Goal: Transaction & Acquisition: Obtain resource

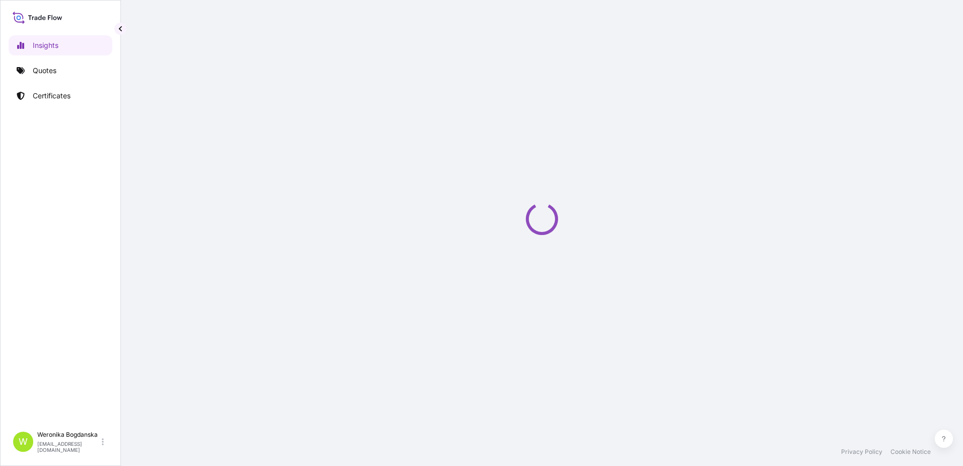
select select "2025"
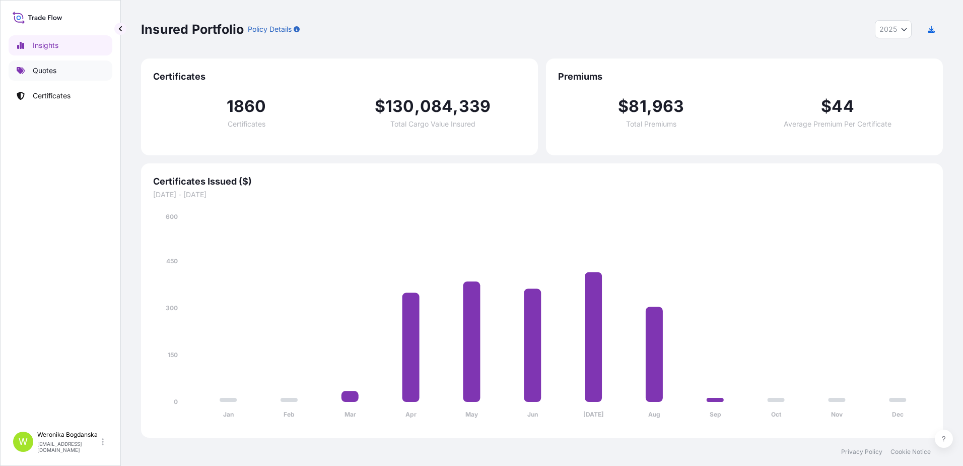
click at [51, 72] on p "Quotes" at bounding box center [45, 71] width 24 height 10
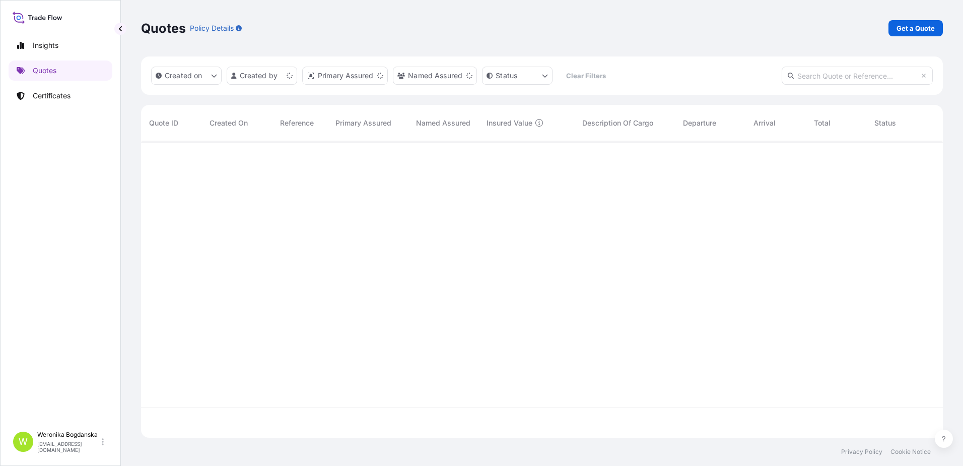
scroll to position [294, 795]
click at [921, 30] on p "Get a Quote" at bounding box center [916, 28] width 38 height 10
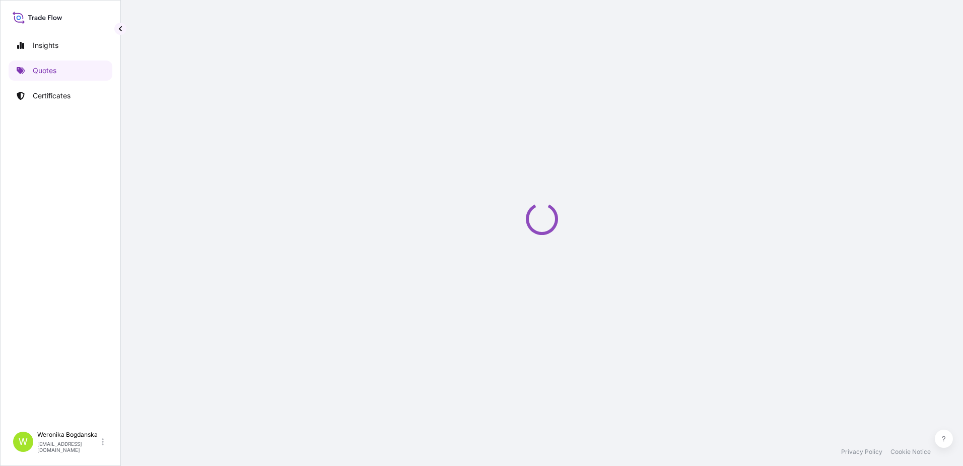
select select "Sea"
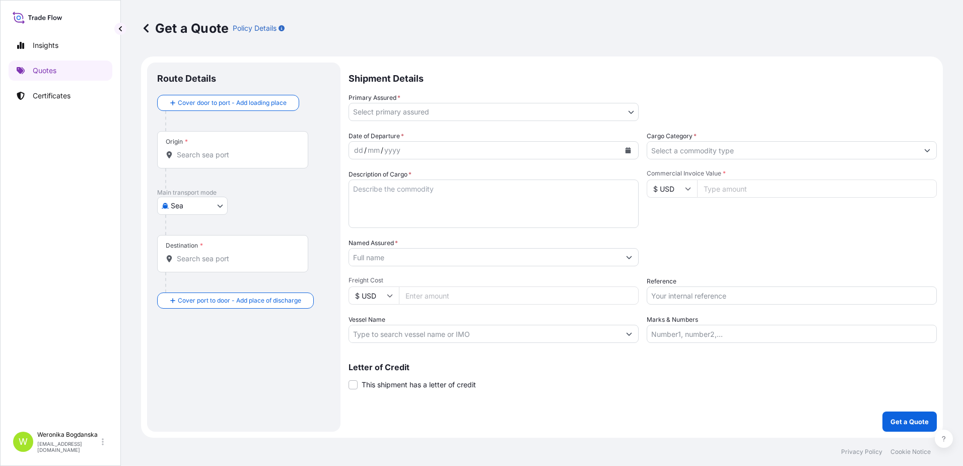
click at [216, 149] on div "Origin *" at bounding box center [232, 149] width 151 height 37
click at [216, 150] on input "Origin *" at bounding box center [236, 155] width 119 height 10
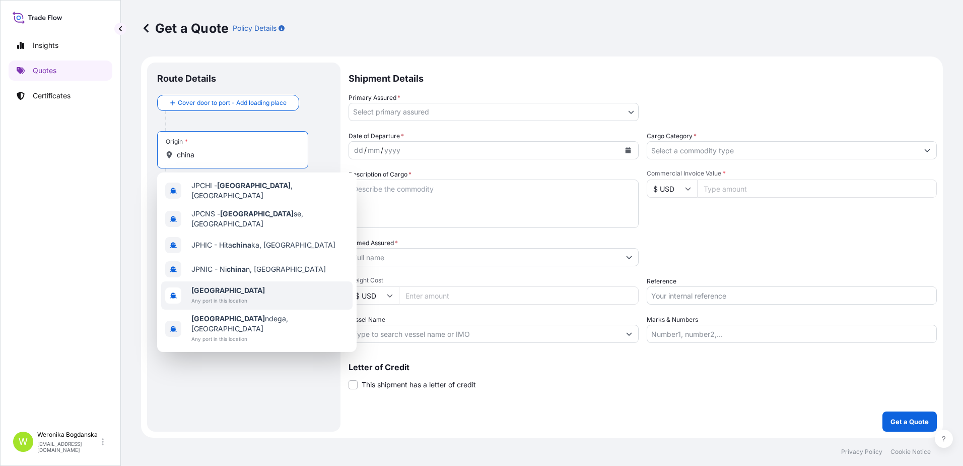
click at [221, 286] on span "[GEOGRAPHIC_DATA]" at bounding box center [228, 290] width 74 height 10
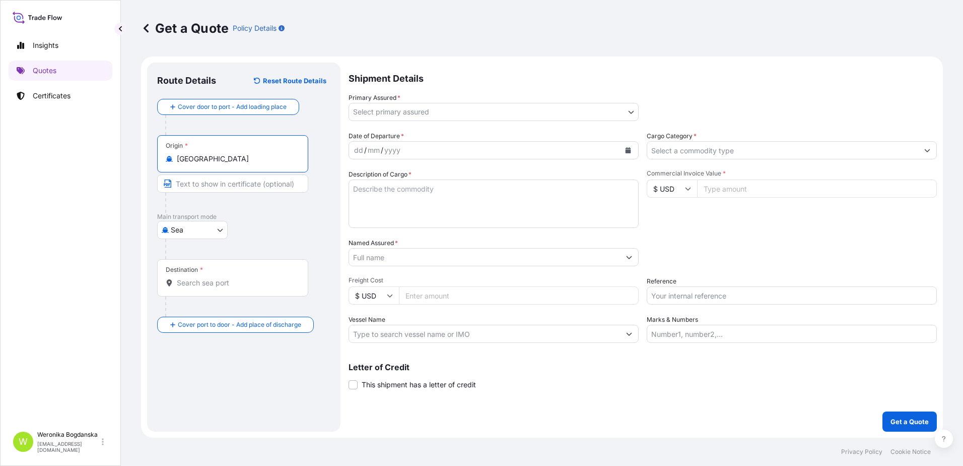
type input "[GEOGRAPHIC_DATA]"
click at [191, 279] on input "Destination *" at bounding box center [236, 283] width 119 height 10
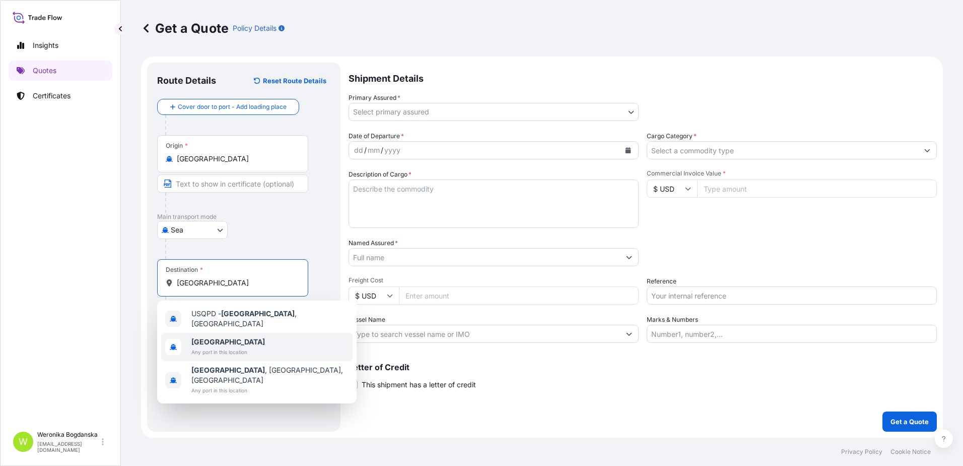
click at [204, 337] on b "[GEOGRAPHIC_DATA]" at bounding box center [228, 341] width 74 height 9
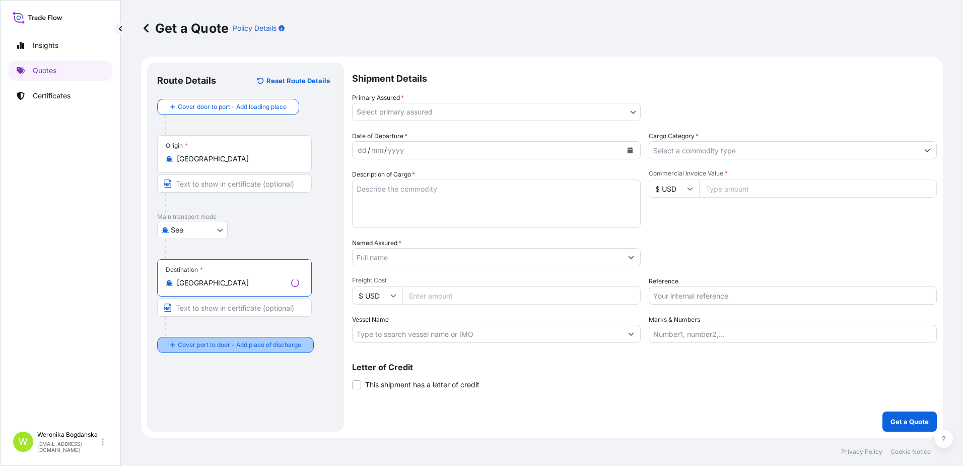
type input "[GEOGRAPHIC_DATA]"
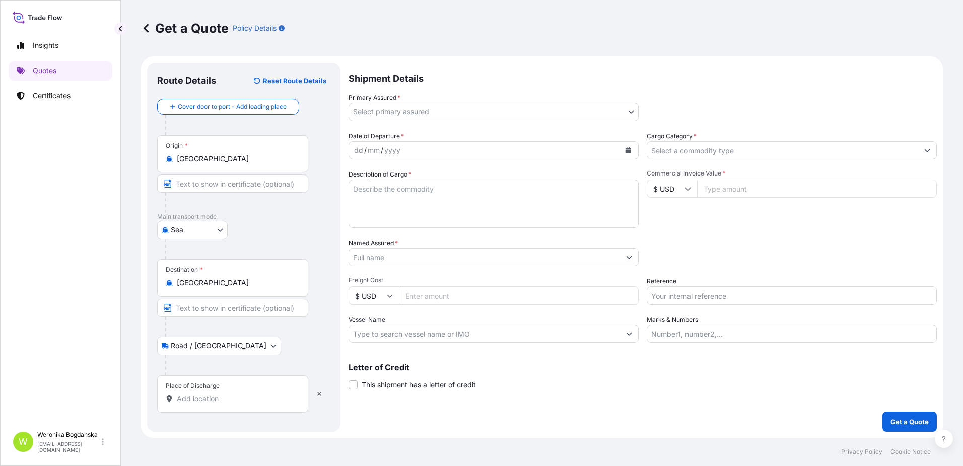
click at [218, 398] on input "Place of Discharge" at bounding box center [236, 399] width 119 height 10
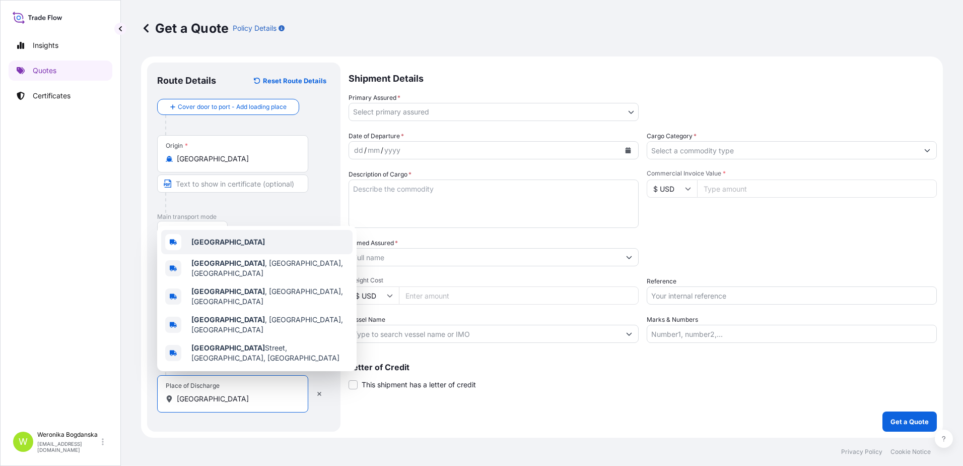
click at [213, 246] on b "[GEOGRAPHIC_DATA]" at bounding box center [228, 241] width 74 height 9
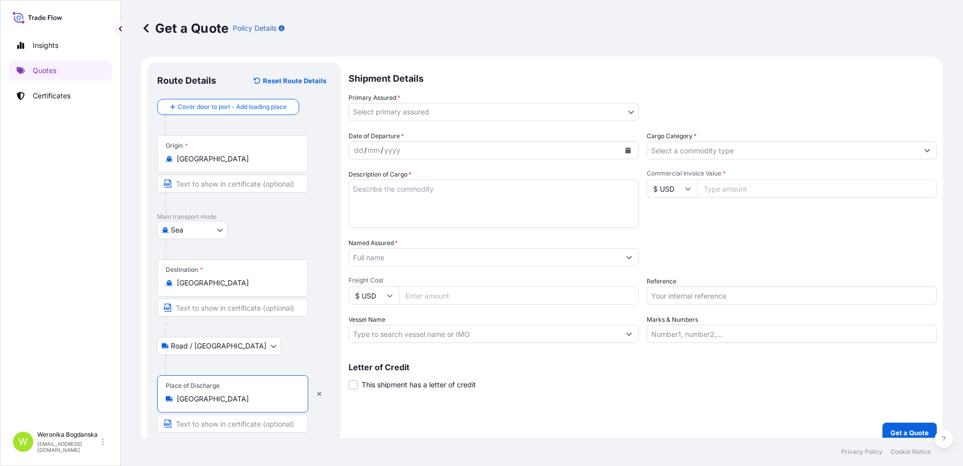
type input "[GEOGRAPHIC_DATA]"
click at [400, 114] on body "3 options available. 0 options available. 5 options available. Insights Quotes …" at bounding box center [481, 233] width 963 height 466
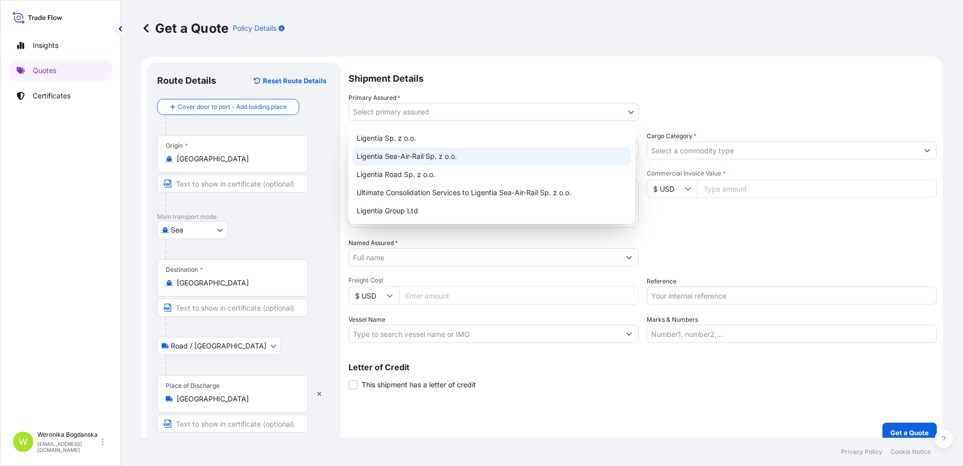
click at [460, 153] on div "Ligentia Sea-Air-Rail Sp. z o.o." at bounding box center [492, 156] width 279 height 18
select select "31440"
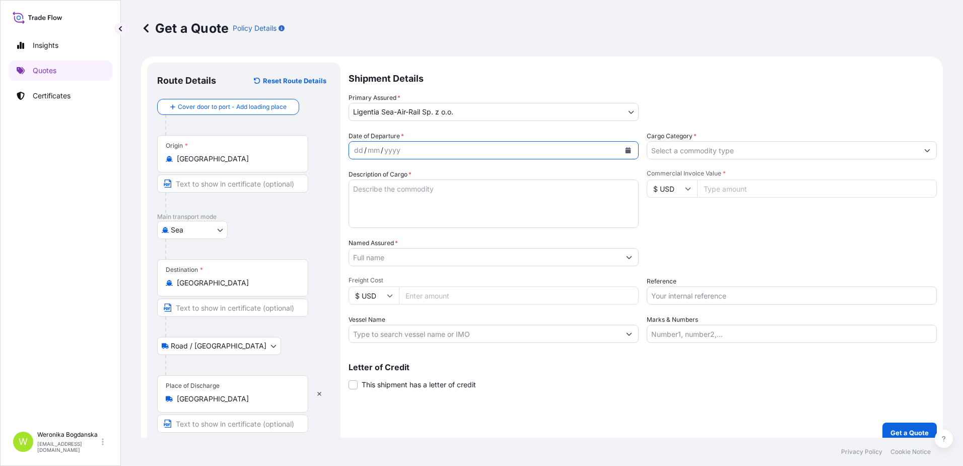
click at [626, 152] on icon "Calendar" at bounding box center [629, 150] width 6 height 6
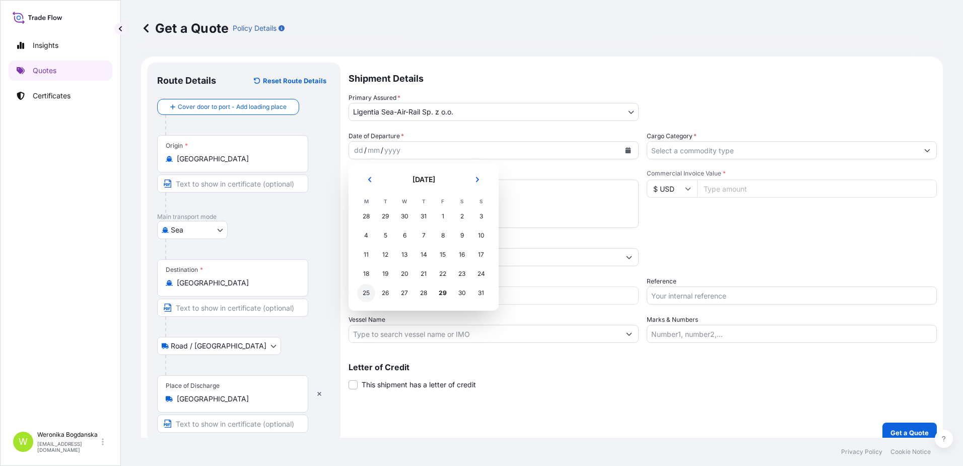
click at [365, 295] on div "25" at bounding box center [366, 293] width 18 height 18
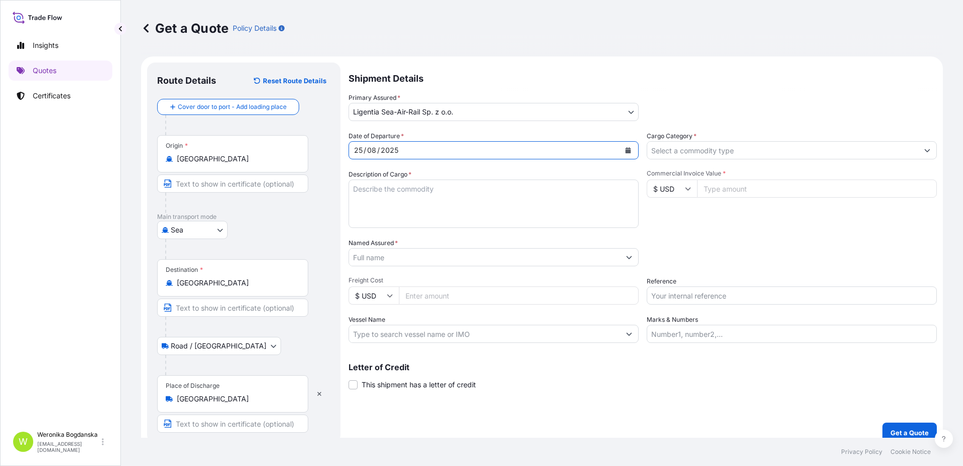
click at [710, 149] on input "Cargo Category *" at bounding box center [783, 150] width 271 height 18
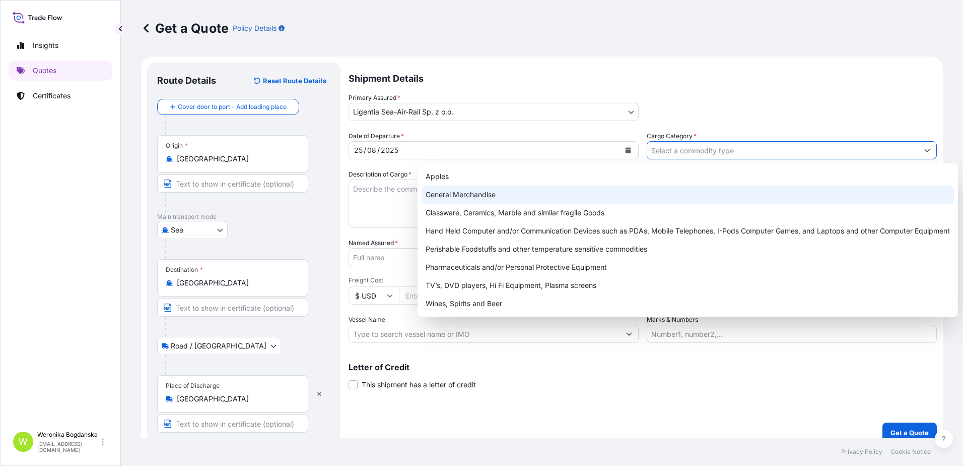
click at [557, 191] on div "General Merchandise" at bounding box center [688, 194] width 533 height 18
type input "General Merchandise"
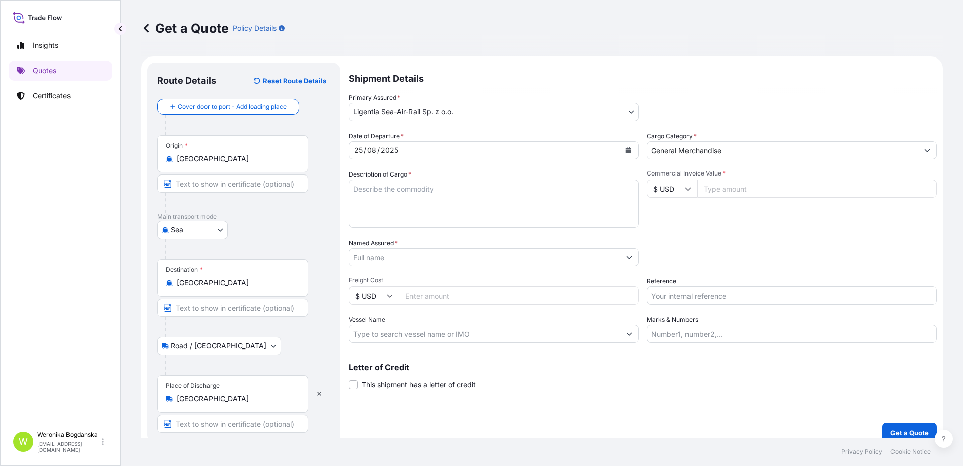
click at [696, 408] on div "Shipment Details Primary Assured * Ligentia Sea-Air-Rail Sp. z o.o. Ligentia Sp…" at bounding box center [643, 252] width 589 height 380
click at [420, 187] on textarea "Description of Cargo *" at bounding box center [494, 203] width 290 height 48
paste textarea "WHEELCHAIR POWER WHEELCHAIR WHEELCHAIR PARTS"
click at [370, 211] on textarea "WHEELCHAIR POWER WHEELCHAIR WHEELCHAIR PARTS" at bounding box center [494, 203] width 290 height 48
paste textarea "MSBU5584430 FX42264560 40HC 7225.00 KG 60.05 M3 338 CTN"
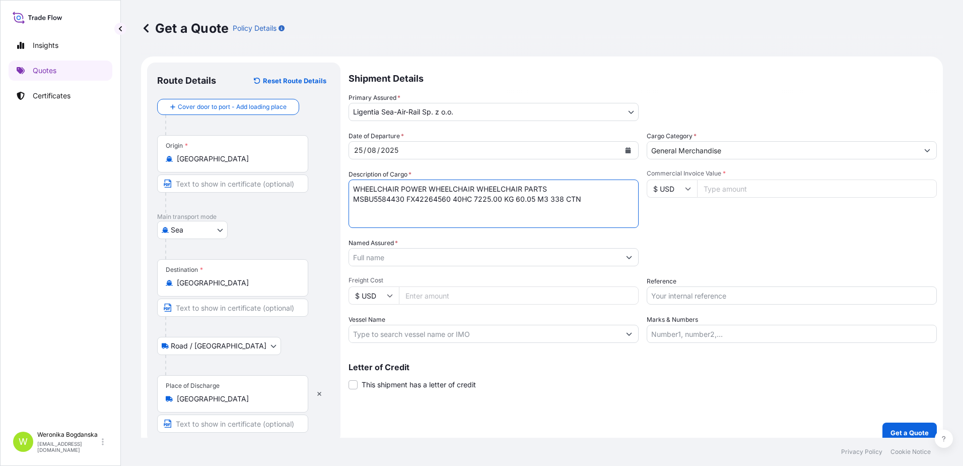
type textarea "WHEELCHAIR POWER WHEELCHAIR WHEELCHAIR PARTS MSBU5584430 FX42264560 40HC 7225.0…"
click at [788, 189] on input "Commercial Invoice Value *" at bounding box center [817, 188] width 240 height 18
click at [749, 191] on input "Commercial Invoice Value *" at bounding box center [817, 188] width 240 height 18
type input "17603"
click at [505, 258] on input "Named Assured *" at bounding box center [484, 257] width 271 height 18
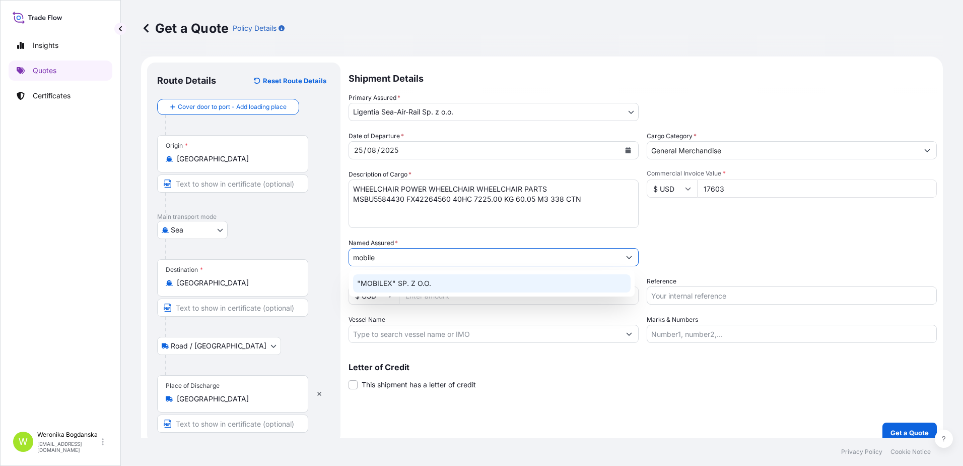
click at [403, 289] on div ""MOBILEX" SP. Z O.O." at bounding box center [492, 283] width 278 height 18
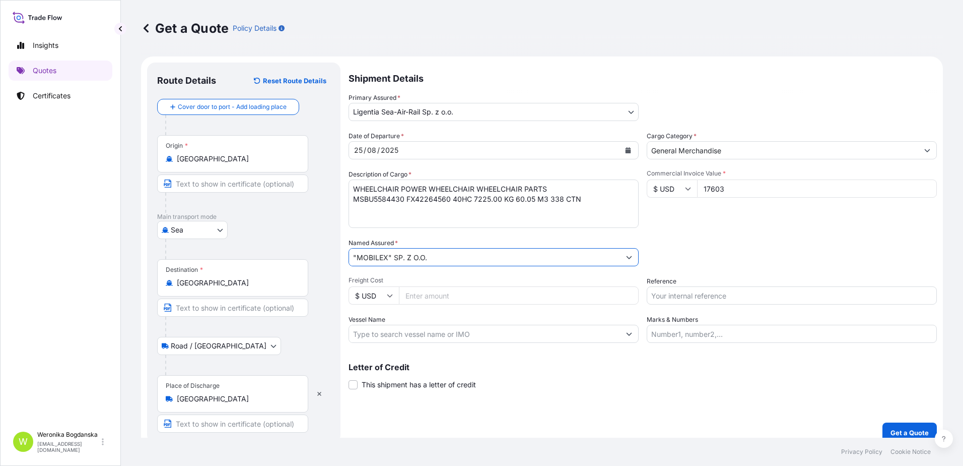
type input ""MOBILEX" SP. Z O.O."
click at [674, 291] on input "Reference" at bounding box center [792, 295] width 290 height 18
paste input "S02029038"
type input "S02029038"
click at [682, 260] on div "Packing Category Type to search a container mode Please select a primary mode o…" at bounding box center [792, 252] width 290 height 28
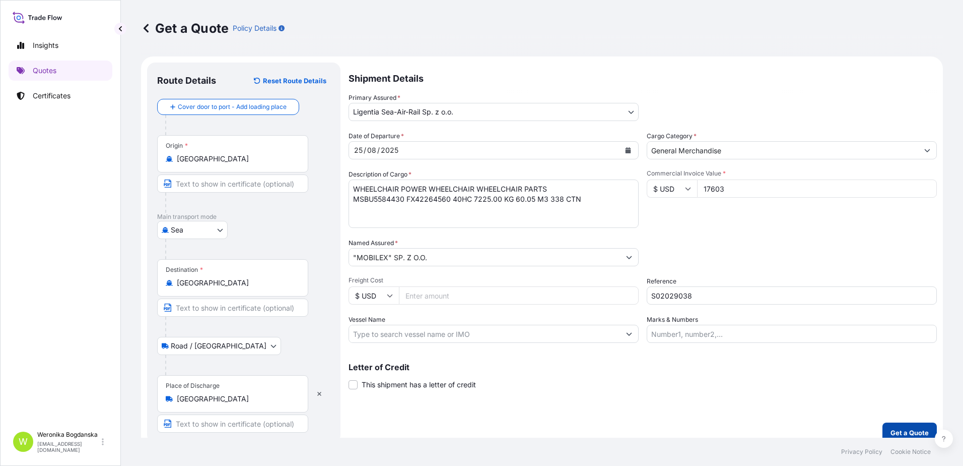
click at [905, 429] on p "Get a Quote" at bounding box center [910, 432] width 38 height 10
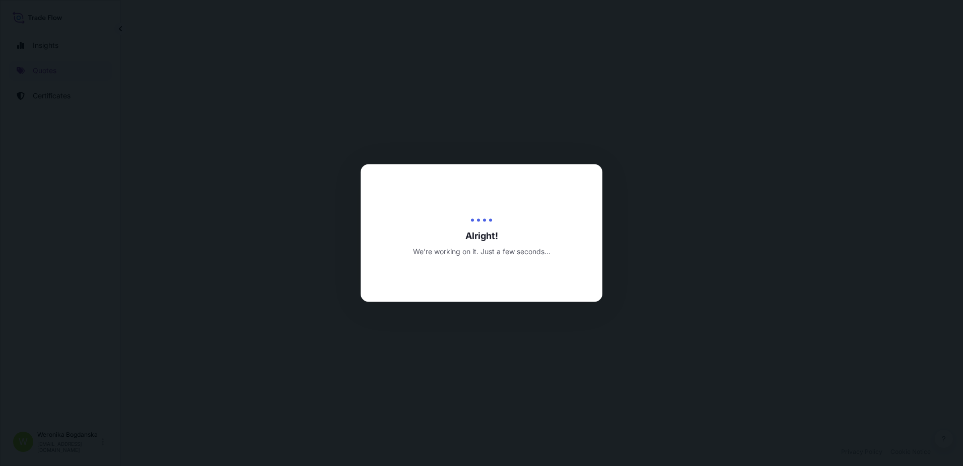
select select "Sea"
select select "Road / [GEOGRAPHIC_DATA]"
select select "31440"
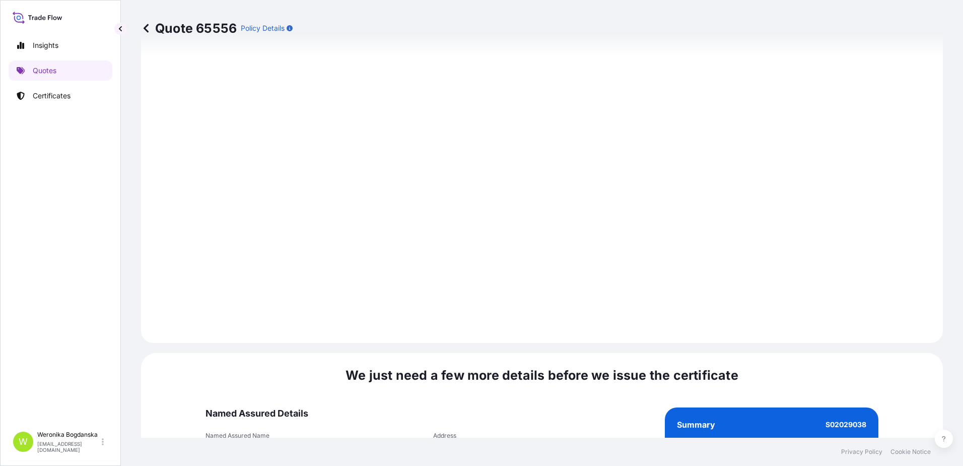
scroll to position [1231, 0]
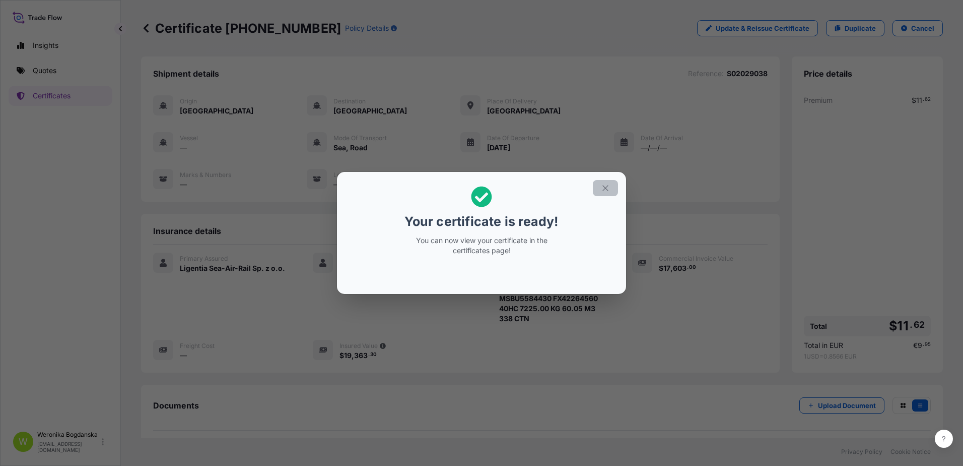
click at [614, 189] on button "button" at bounding box center [605, 188] width 25 height 16
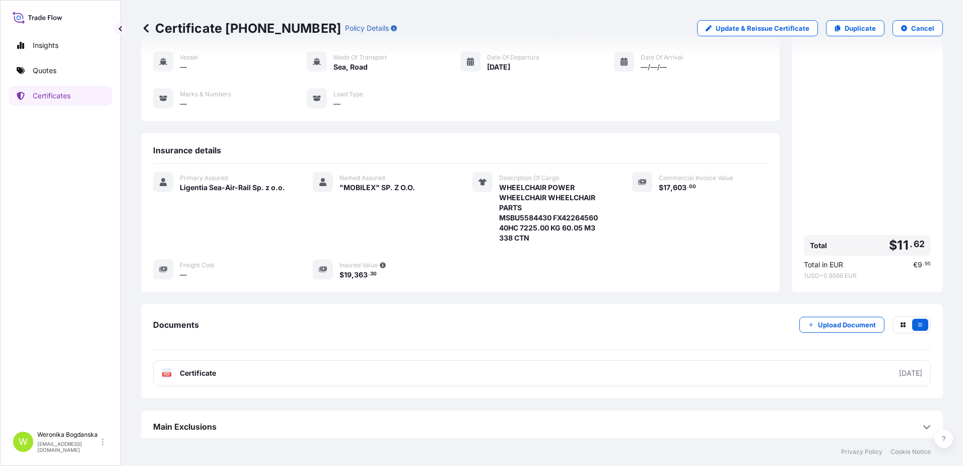
scroll to position [86, 0]
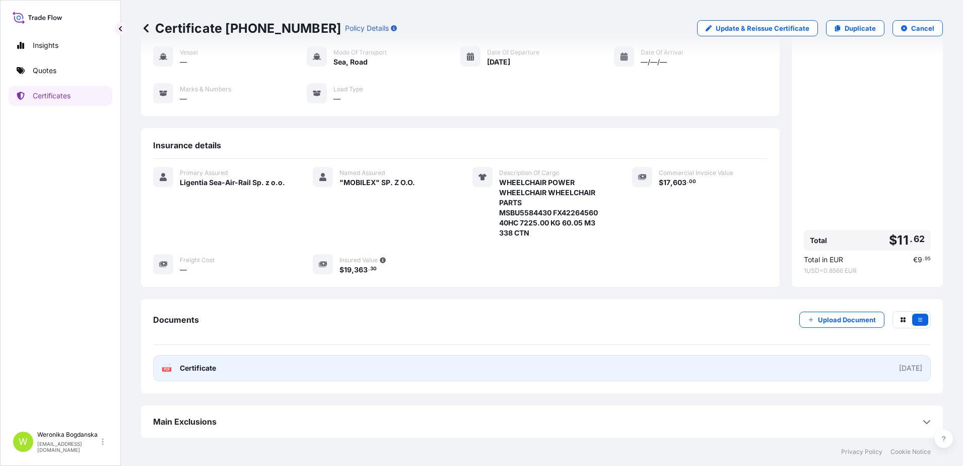
click at [361, 373] on link "PDF Certificate [DATE]" at bounding box center [542, 368] width 778 height 26
